Goal: Transaction & Acquisition: Download file/media

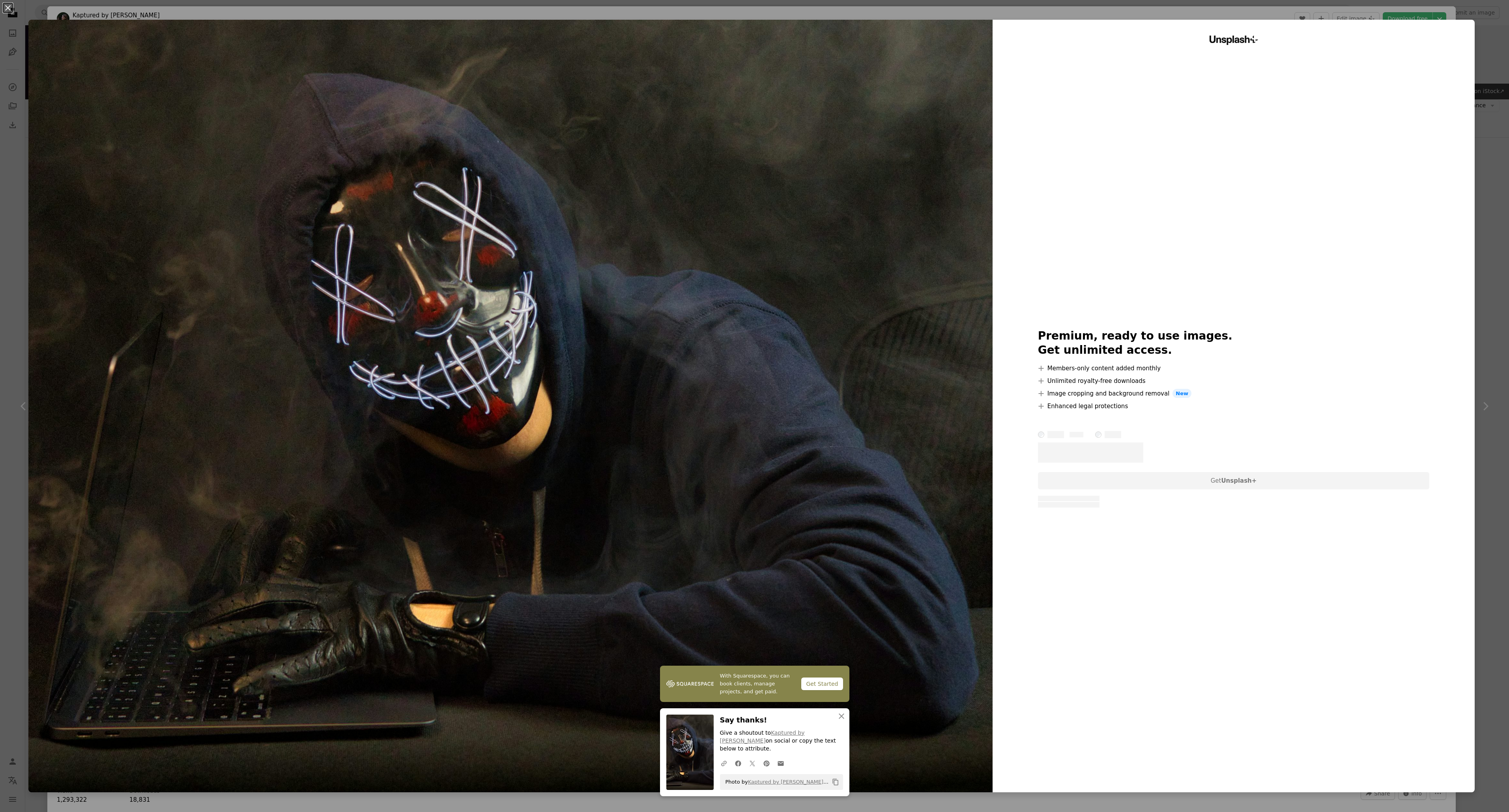
scroll to position [84, 0]
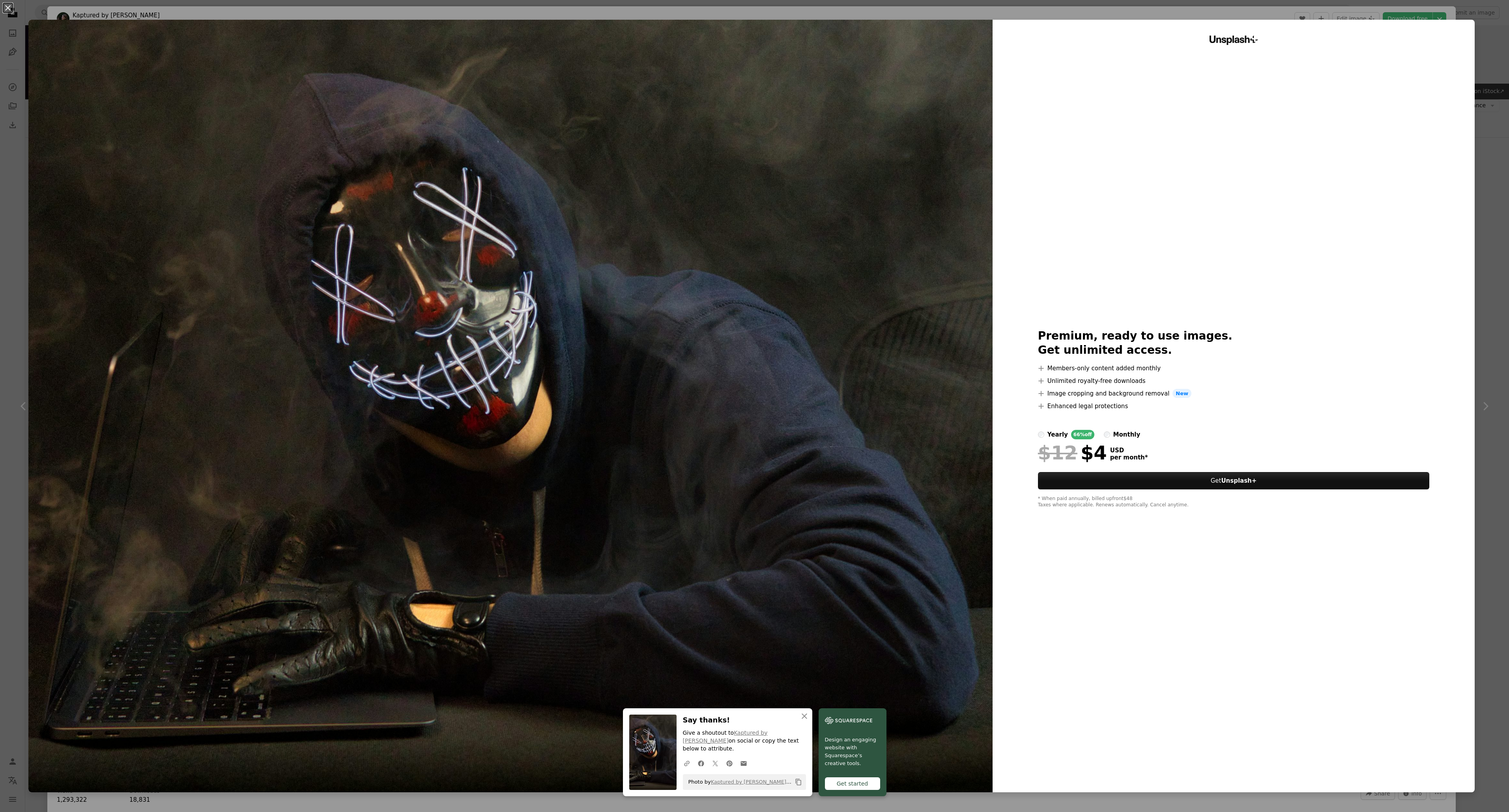
click at [845, 206] on img at bounding box center [510, 406] width 964 height 772
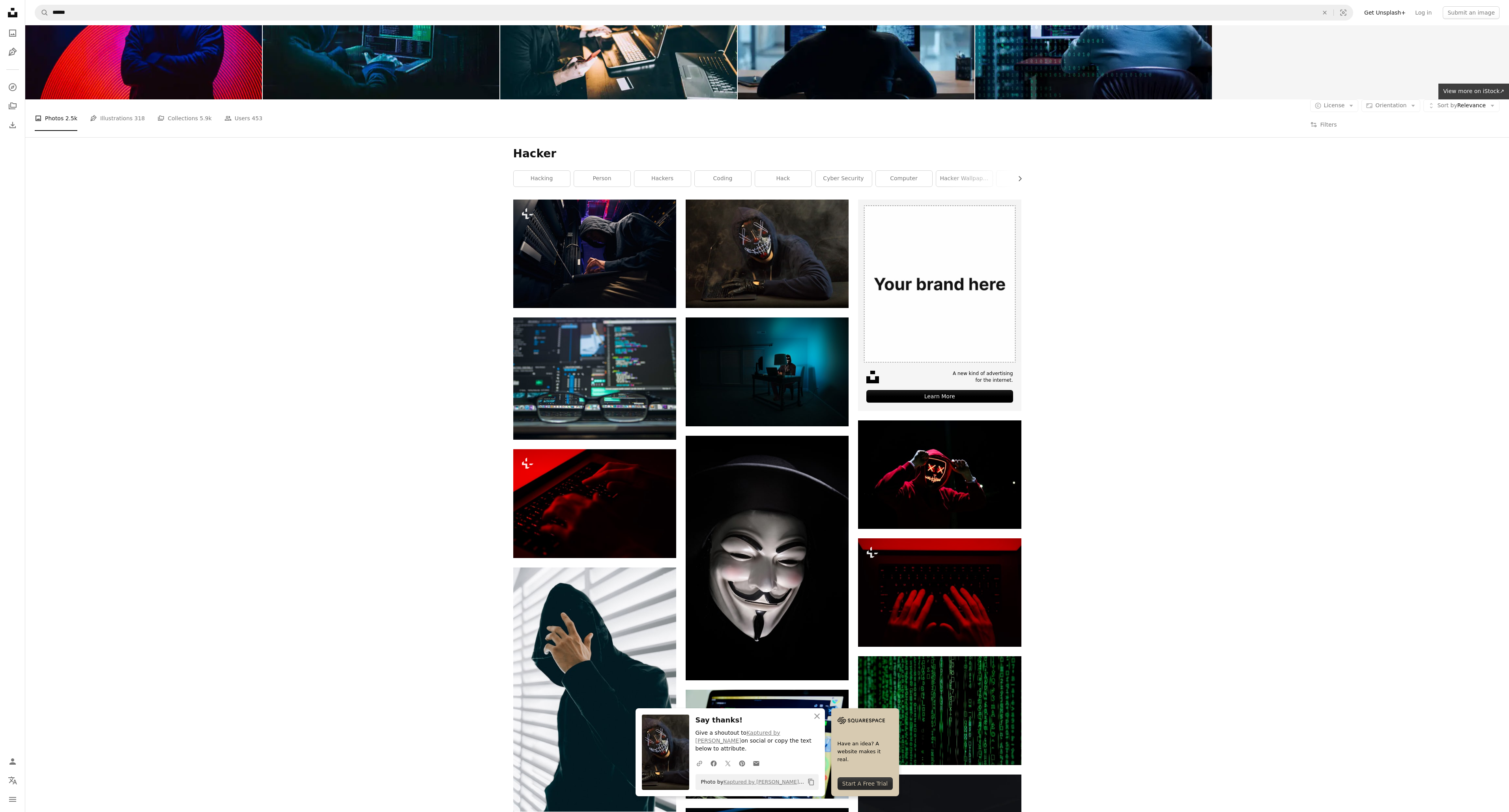
click at [1440, 23] on nav "A magnifying glass ****** An X shape Visual search Filters Get Unsplash+ Log in…" at bounding box center [767, 12] width 1484 height 25
